Goal: Check status: Check status

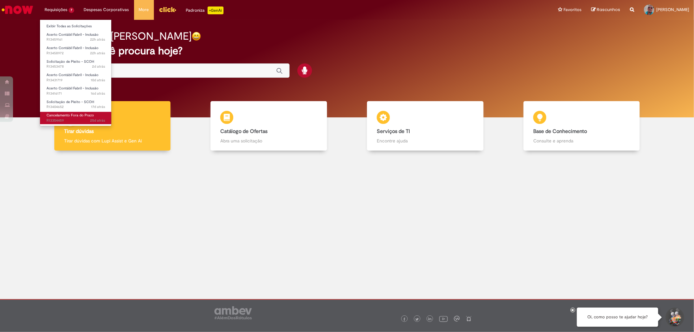
click at [58, 116] on span "Cancelamento Fora do Prazo" at bounding box center [71, 115] width 48 height 5
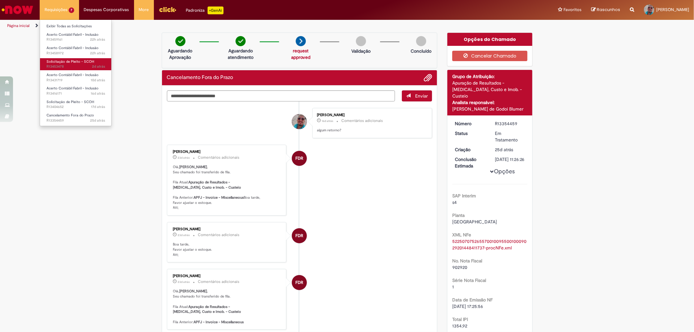
click at [62, 60] on span "Solicitação de Pleito - SCOH" at bounding box center [71, 61] width 48 height 5
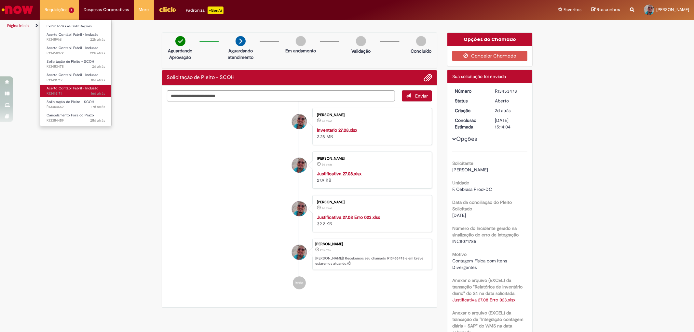
click at [68, 89] on span "Acerto Contábil Fabril - Inclusão" at bounding box center [73, 88] width 52 height 5
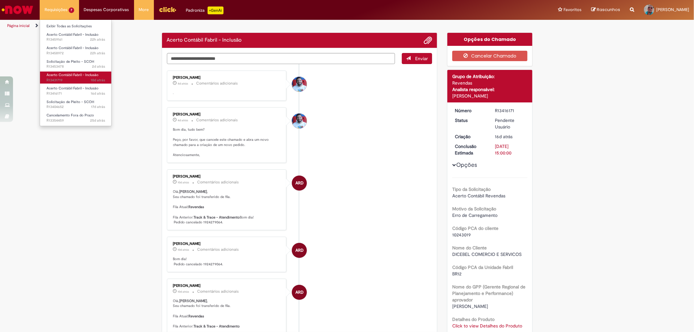
click at [65, 79] on span "10d atrás 10 dias atrás R13431719" at bounding box center [76, 80] width 59 height 5
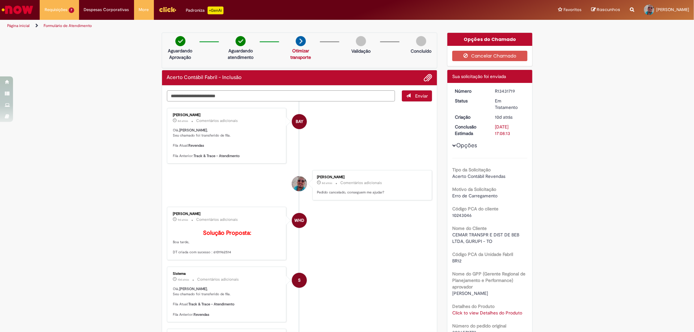
click at [278, 91] on textarea "Digite sua mensagem aqui..." at bounding box center [281, 95] width 228 height 11
type textarea "*"
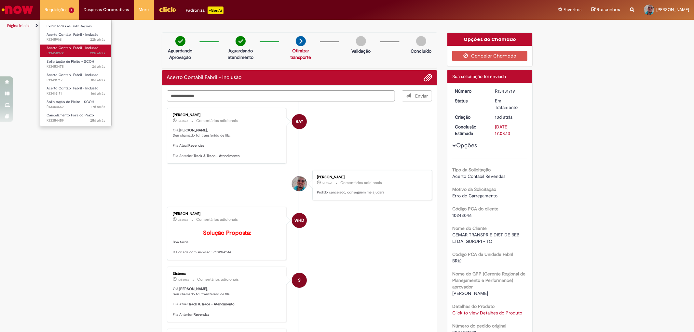
type textarea "**********"
click at [69, 52] on span "22h atrás 22 horas atrás R13458972" at bounding box center [76, 53] width 59 height 5
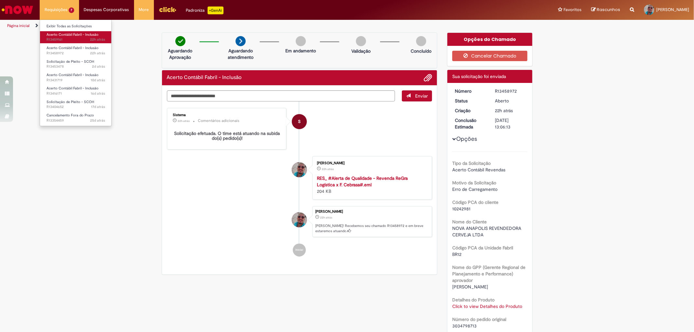
click at [66, 35] on span "Acerto Contábil Fabril - Inclusão" at bounding box center [73, 34] width 52 height 5
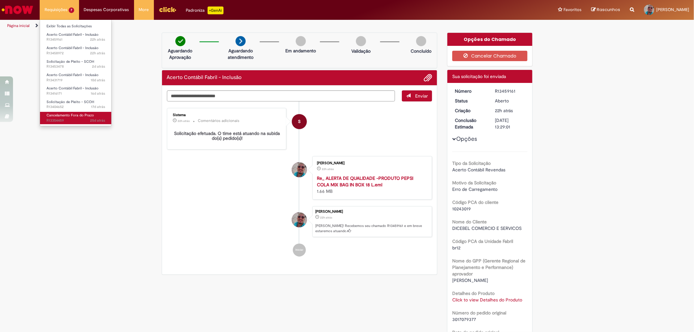
click at [66, 115] on span "Cancelamento Fora do Prazo" at bounding box center [71, 115] width 48 height 5
